Goal: Task Accomplishment & Management: Use online tool/utility

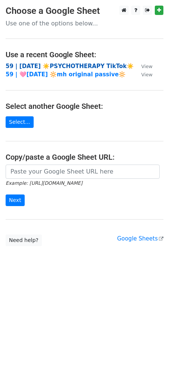
click at [62, 64] on strong "59 | [DATE] ☀️PSYCHOTHERAPY TikTok☀️" at bounding box center [70, 66] width 128 height 7
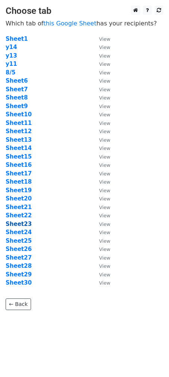
click at [27, 223] on strong "Sheet23" at bounding box center [19, 224] width 26 height 7
click at [20, 225] on strong "Sheet23" at bounding box center [19, 224] width 26 height 7
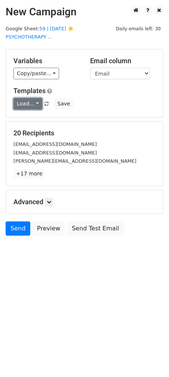
click at [25, 106] on link "Load..." at bounding box center [27, 104] width 29 height 12
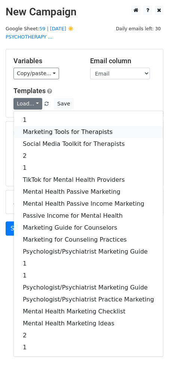
click at [45, 132] on link "Marketing Tools for Therapists" at bounding box center [88, 132] width 149 height 12
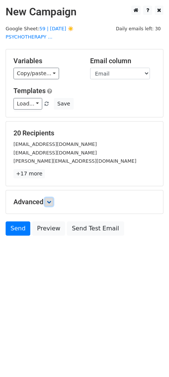
click at [51, 201] on icon at bounding box center [49, 202] width 4 height 4
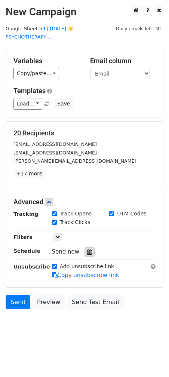
click at [87, 251] on icon at bounding box center [89, 252] width 5 height 5
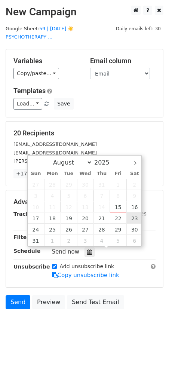
type input "2025-08-23 12:00"
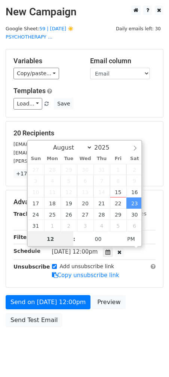
type input "7"
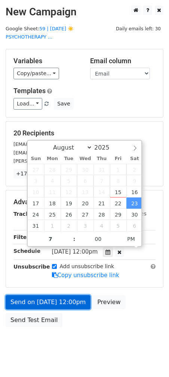
type input "2025-08-23 19:00"
click at [55, 299] on link "Send on Aug 23 at 12:00pm" at bounding box center [48, 302] width 85 height 14
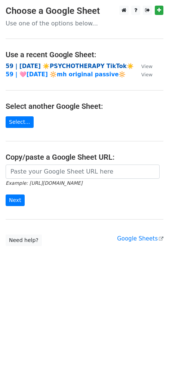
click at [74, 67] on strong "59 | [DATE] ☀️PSYCHOTHERAPY TikTok☀️" at bounding box center [70, 66] width 128 height 7
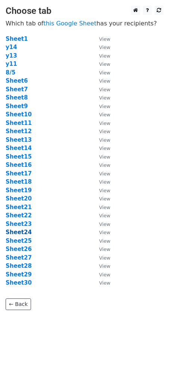
click at [24, 233] on strong "Sheet24" at bounding box center [19, 232] width 26 height 7
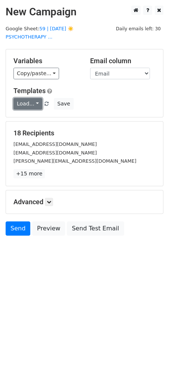
click at [21, 105] on link "Load..." at bounding box center [27, 104] width 29 height 12
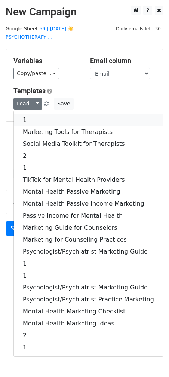
click at [24, 118] on link "1" at bounding box center [88, 120] width 149 height 12
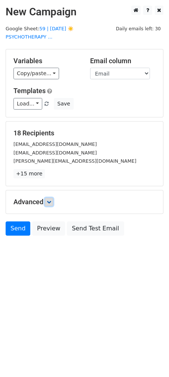
click at [50, 200] on icon at bounding box center [49, 202] width 4 height 4
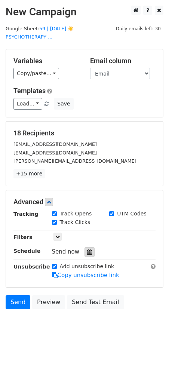
click at [85, 251] on div at bounding box center [90, 252] width 10 height 10
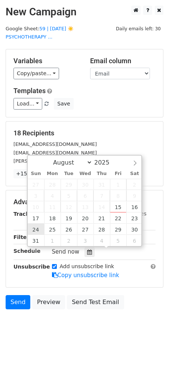
type input "2025-08-24 12:00"
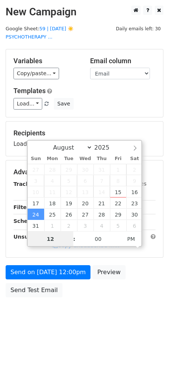
type input "8"
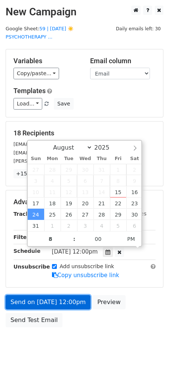
type input "2025-08-24 20:00"
click at [54, 296] on link "Send on Aug 24 at 12:00pm" at bounding box center [48, 302] width 85 height 14
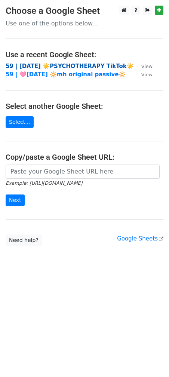
click at [70, 65] on strong "59 | AUG 5 ☀️PSYCHOTHERAPY TikTok☀️" at bounding box center [70, 66] width 128 height 7
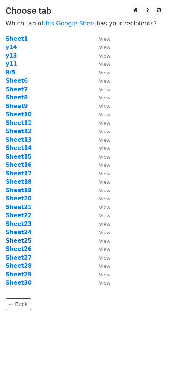
click at [23, 240] on strong "Sheet25" at bounding box center [19, 241] width 26 height 7
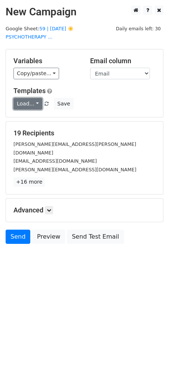
click at [29, 102] on link "Load..." at bounding box center [27, 104] width 29 height 12
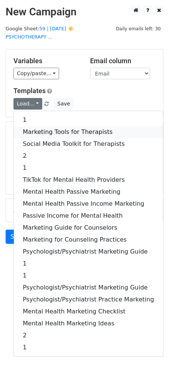
click at [32, 129] on link "Marketing Tools for Therapists" at bounding box center [88, 132] width 149 height 12
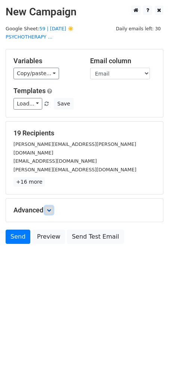
click at [51, 208] on icon at bounding box center [49, 210] width 4 height 4
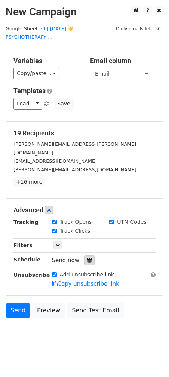
click at [87, 258] on icon at bounding box center [89, 260] width 5 height 5
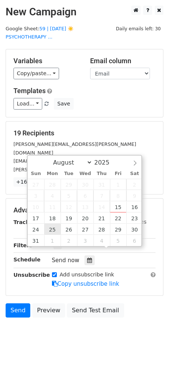
type input "2025-08-25 12:00"
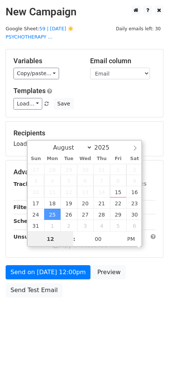
type input "8"
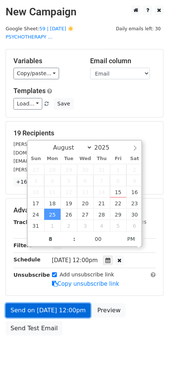
type input "2025-08-25 20:00"
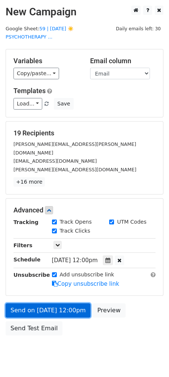
click at [42, 303] on link "Send on Aug 25 at 12:00pm" at bounding box center [48, 310] width 85 height 14
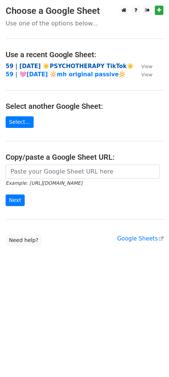
click at [64, 64] on strong "59 | [DATE] ☀️PSYCHOTHERAPY TikTok☀️" at bounding box center [70, 66] width 128 height 7
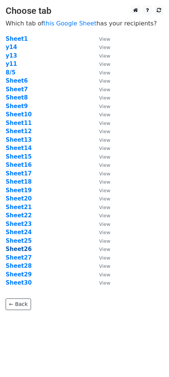
click at [23, 249] on strong "Sheet26" at bounding box center [19, 249] width 26 height 7
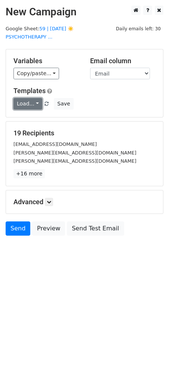
click at [24, 102] on link "Load..." at bounding box center [27, 104] width 29 height 12
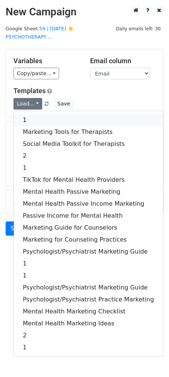
click at [45, 116] on link "1" at bounding box center [88, 120] width 149 height 12
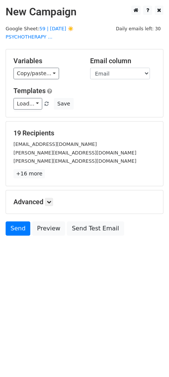
click at [51, 205] on h5 "Advanced" at bounding box center [84, 202] width 142 height 8
click at [48, 201] on link at bounding box center [49, 202] width 8 height 8
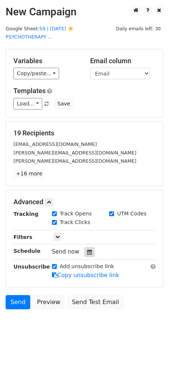
click at [86, 254] on div at bounding box center [90, 252] width 10 height 10
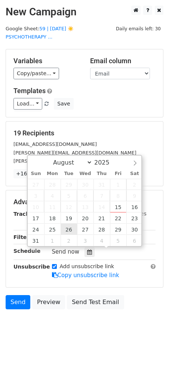
type input "2025-08-26 12:00"
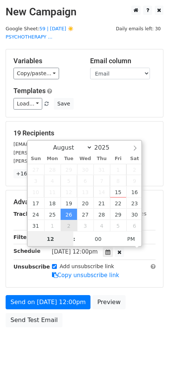
type input "7"
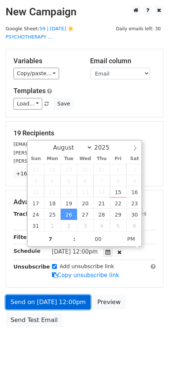
type input "2025-08-26 19:00"
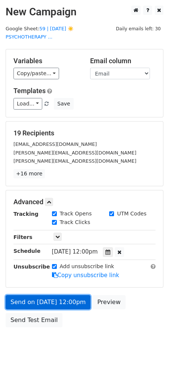
click at [54, 303] on link "Send on Aug 26 at 12:00pm" at bounding box center [48, 302] width 85 height 14
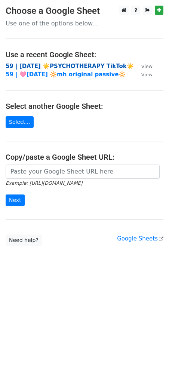
click at [67, 65] on strong "59 | [DATE] ☀️PSYCHOTHERAPY TikTok☀️" at bounding box center [70, 66] width 128 height 7
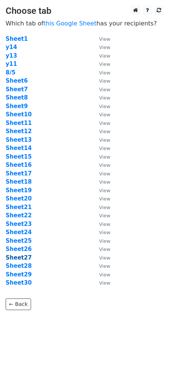
click at [23, 259] on strong "Sheet27" at bounding box center [19, 257] width 26 height 7
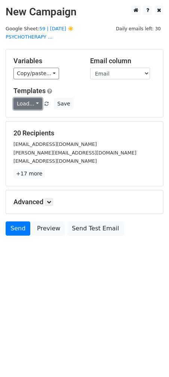
click at [27, 104] on link "Load..." at bounding box center [27, 104] width 29 height 12
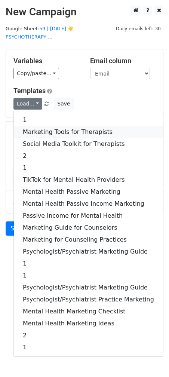
click at [36, 132] on link "Marketing Tools for Therapists" at bounding box center [88, 132] width 149 height 12
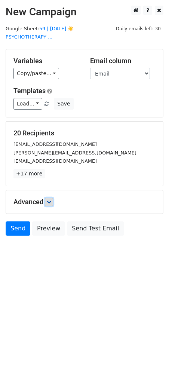
click at [51, 202] on icon at bounding box center [49, 202] width 4 height 4
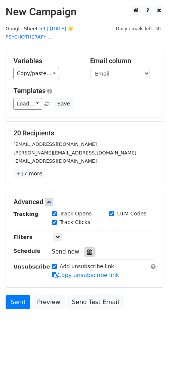
click at [88, 248] on div at bounding box center [90, 252] width 10 height 10
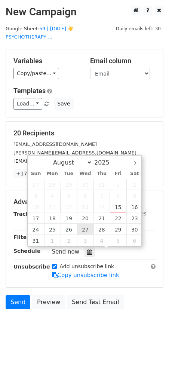
type input "2025-08-27 12:00"
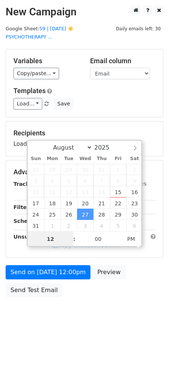
type input "9"
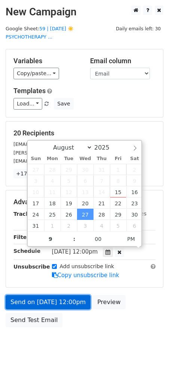
type input "2025-08-27 21:00"
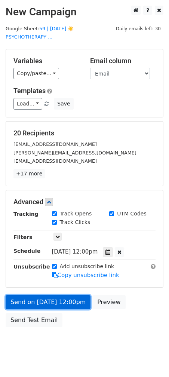
click at [67, 295] on link "Send on Aug 27 at 12:00pm" at bounding box center [48, 302] width 85 height 14
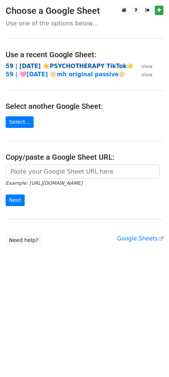
click at [70, 63] on strong "59 | [DATE] ☀️PSYCHOTHERAPY TikTok☀️" at bounding box center [70, 66] width 128 height 7
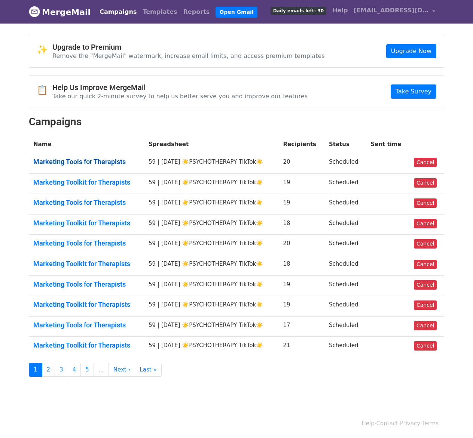
click at [94, 164] on link "Marketing Tools for Therapists" at bounding box center [86, 162] width 106 height 8
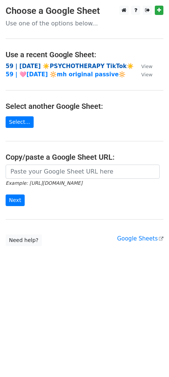
click at [51, 66] on strong "59 | [DATE] ☀️PSYCHOTHERAPY TikTok☀️" at bounding box center [70, 66] width 128 height 7
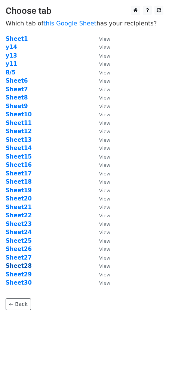
click at [21, 264] on strong "Sheet28" at bounding box center [19, 266] width 26 height 7
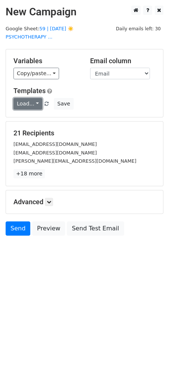
click at [32, 101] on link "Load..." at bounding box center [27, 104] width 29 height 12
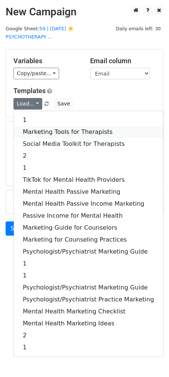
click at [35, 129] on link "Marketing Tools for Therapists" at bounding box center [88, 132] width 149 height 12
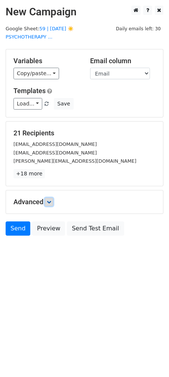
drag, startPoint x: 50, startPoint y: 201, endPoint x: 53, endPoint y: 205, distance: 4.5
click at [50, 201] on icon at bounding box center [49, 202] width 4 height 4
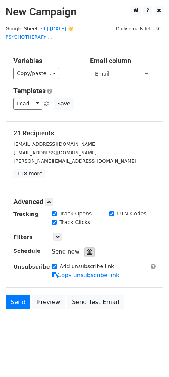
click at [87, 251] on icon at bounding box center [89, 252] width 5 height 5
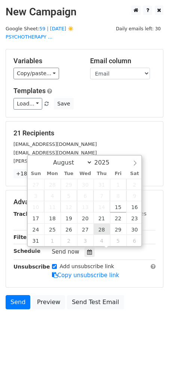
type input "2025-08-28 12:00"
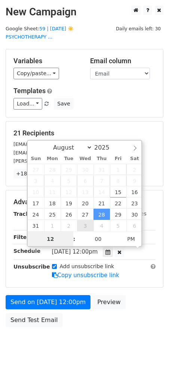
type input "8"
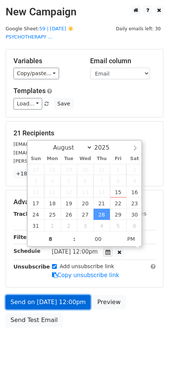
type input "2025-08-28 20:00"
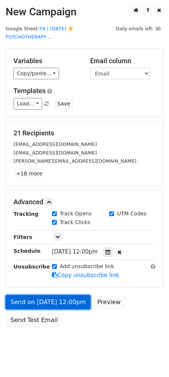
click at [57, 296] on link "Send on Aug 28 at 12:00pm" at bounding box center [48, 302] width 85 height 14
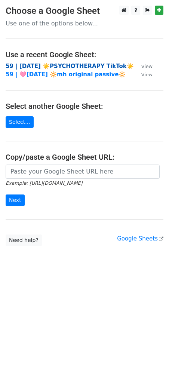
click at [52, 65] on strong "59 | AUG 5 ☀️PSYCHOTHERAPY TikTok☀️" at bounding box center [70, 66] width 128 height 7
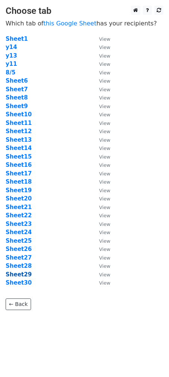
click at [25, 274] on strong "Sheet29" at bounding box center [19, 274] width 26 height 7
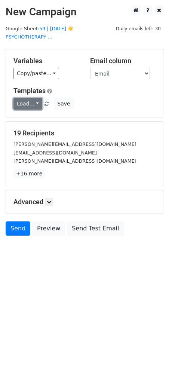
click at [32, 105] on link "Load..." at bounding box center [27, 104] width 29 height 12
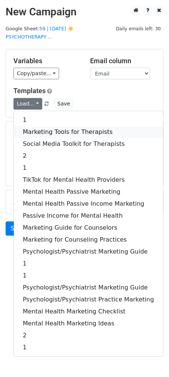
click at [34, 128] on link "Marketing Tools for Therapists" at bounding box center [88, 132] width 149 height 12
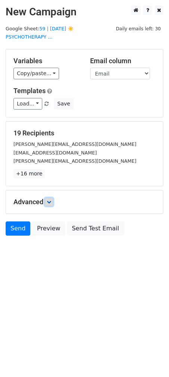
click at [49, 200] on icon at bounding box center [49, 202] width 4 height 4
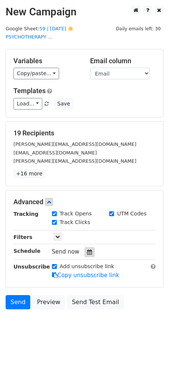
click at [86, 247] on div at bounding box center [90, 252] width 10 height 10
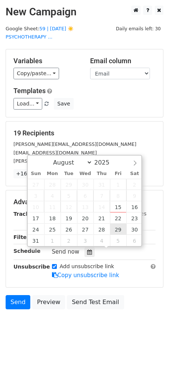
type input "2025-08-29 12:00"
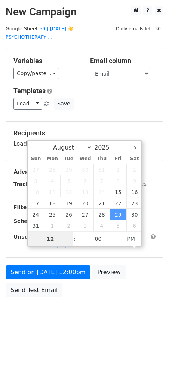
type input "5"
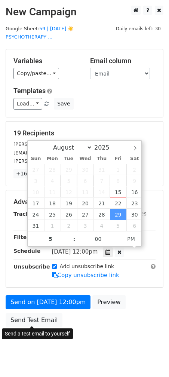
type input "2025-08-29 17:00"
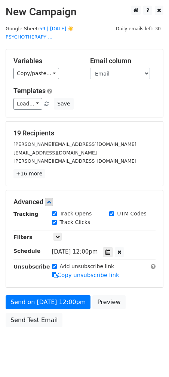
click at [38, 310] on div "Send on Aug 29 at 12:00pm Preview Send Test Email" at bounding box center [84, 313] width 169 height 36
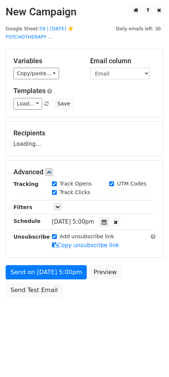
click at [42, 307] on body "New Campaign Daily emails left: 30 Google Sheet: 59 | AUG 5 ☀️PSYCHOTHERAPY ...…" at bounding box center [84, 168] width 169 height 325
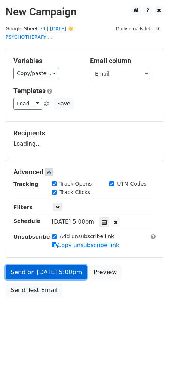
click at [40, 278] on link "Send on Aug 29 at 5:00pm" at bounding box center [46, 272] width 81 height 14
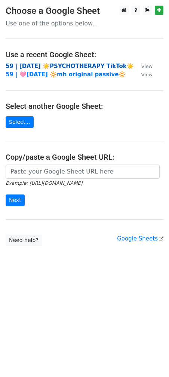
click at [68, 65] on strong "59 | [DATE] ☀️PSYCHOTHERAPY TikTok☀️" at bounding box center [70, 66] width 128 height 7
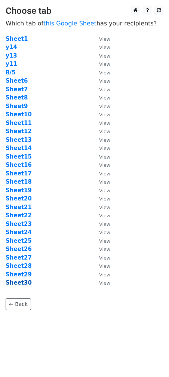
click at [24, 284] on strong "Sheet30" at bounding box center [19, 282] width 26 height 7
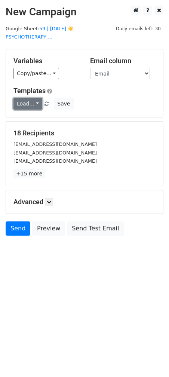
click at [29, 104] on link "Load..." at bounding box center [27, 104] width 29 height 12
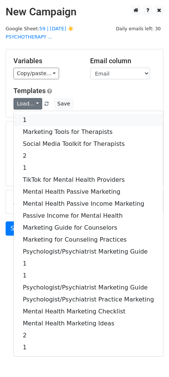
click at [30, 116] on link "1" at bounding box center [88, 120] width 149 height 12
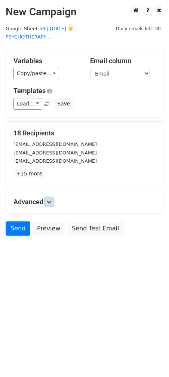
click at [49, 201] on icon at bounding box center [49, 202] width 4 height 4
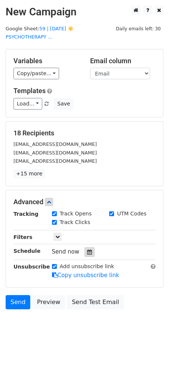
click at [87, 251] on icon at bounding box center [89, 252] width 5 height 5
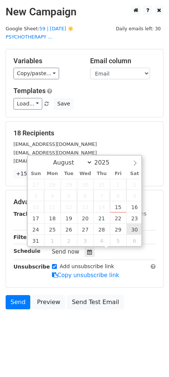
type input "[DATE] 12:00"
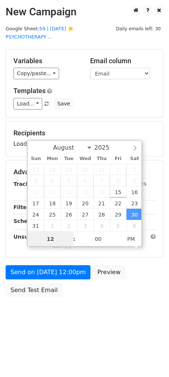
type input "8"
type input "[DATE] 20:00"
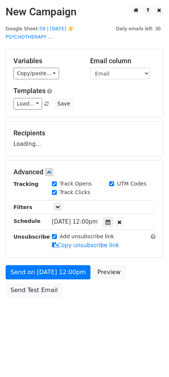
click at [64, 281] on div "Send on [DATE] 12:00pm Preview Send Test Email" at bounding box center [84, 283] width 169 height 36
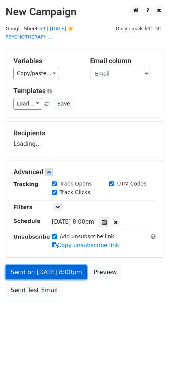
click at [62, 276] on link "Send on [DATE] 8:00pm" at bounding box center [46, 272] width 81 height 14
click at [20, 272] on link "Send on [DATE] 8:00pm" at bounding box center [46, 272] width 81 height 14
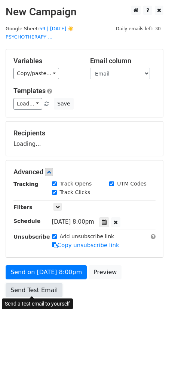
click at [17, 286] on link "Send Test Email" at bounding box center [34, 290] width 57 height 14
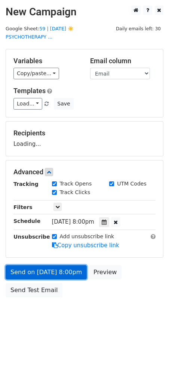
click at [26, 267] on link "Send on [DATE] 8:00pm" at bounding box center [46, 272] width 81 height 14
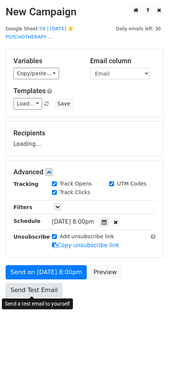
click at [27, 290] on link "Send Test Email" at bounding box center [34, 290] width 57 height 14
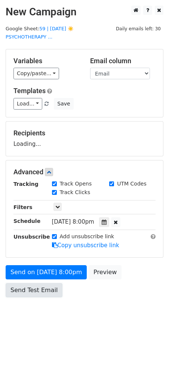
click at [27, 290] on link "Send Test Email" at bounding box center [34, 290] width 57 height 14
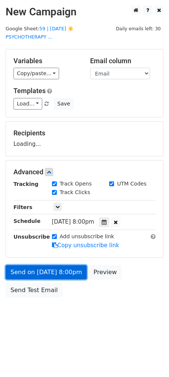
click at [36, 268] on link "Send on [DATE] 8:00pm" at bounding box center [46, 272] width 81 height 14
